Goal: Information Seeking & Learning: Learn about a topic

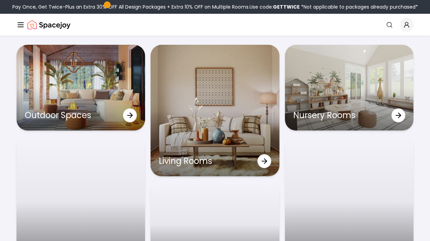
scroll to position [2033, 0]
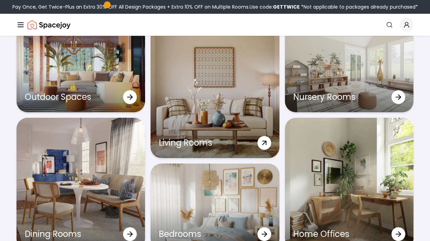
click at [232, 129] on div "Living Rooms" at bounding box center [215, 91] width 129 height 131
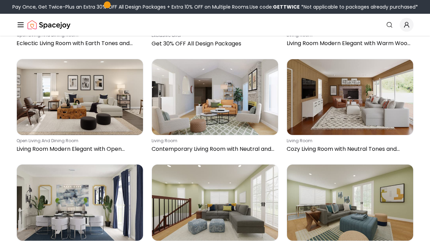
scroll to position [677, 0]
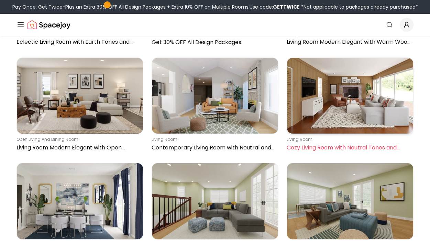
click at [339, 100] on img at bounding box center [350, 96] width 126 height 76
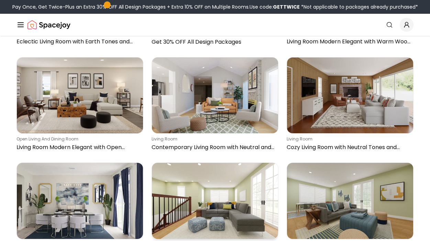
scroll to position [636, 0]
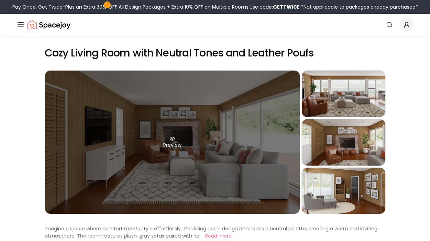
click at [174, 137] on icon at bounding box center [172, 138] width 4 height 3
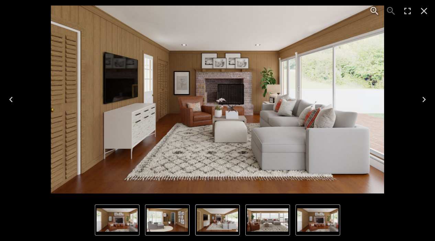
click at [375, 10] on icon "Zoom in" at bounding box center [374, 10] width 11 height 11
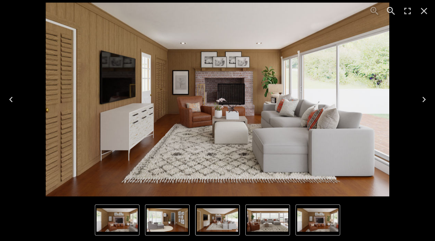
click at [424, 14] on icon "Close" at bounding box center [424, 10] width 11 height 11
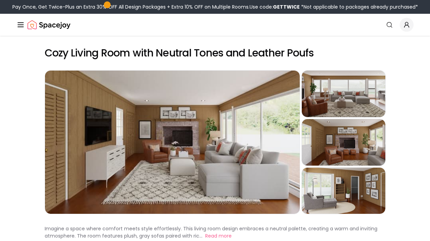
click at [25, 7] on div "Pay Once, Get Twice-Plus an Extra 30% OFF All Design Packages + Extra 10% OFF o…" at bounding box center [214, 6] width 405 height 7
